Goal: Task Accomplishment & Management: Manage account settings

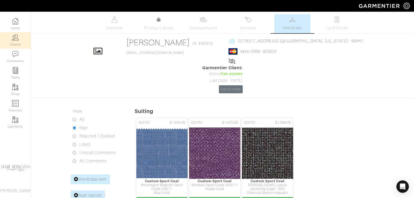
click at [14, 39] on img at bounding box center [15, 37] width 6 height 6
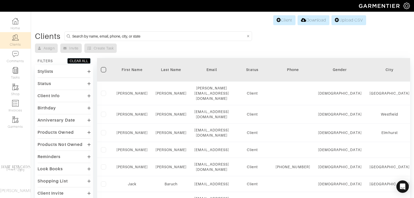
drag, startPoint x: 130, startPoint y: 36, endPoint x: 130, endPoint y: 32, distance: 3.6
click at [130, 35] on input at bounding box center [158, 36] width 173 height 6
type input "tom roos"
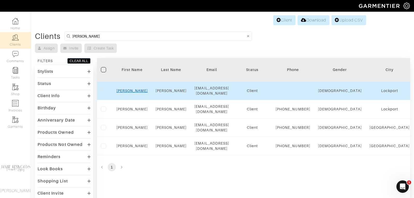
click at [134, 88] on link "Tom" at bounding box center [131, 90] width 31 height 4
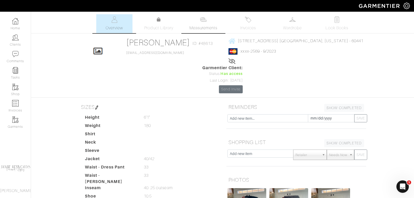
click at [203, 27] on span "Measurements" at bounding box center [203, 28] width 28 height 6
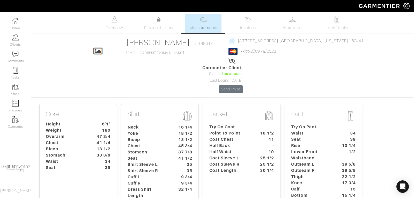
click at [315, 142] on dt "Rise" at bounding box center [311, 145] width 48 height 6
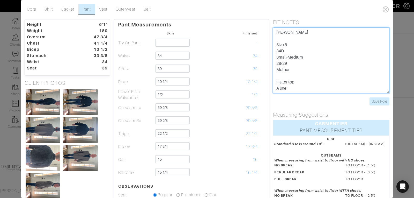
click at [277, 33] on textarea "[PERSON_NAME] Size 8 34D Small-Medium 28/29 Mother Halter top A line Special oc…" at bounding box center [331, 60] width 116 height 66
click at [278, 31] on textarea "[PERSON_NAME] Size 8 34D Small-Medium 28/29 Mother Halter top A line Special oc…" at bounding box center [331, 60] width 116 height 66
click at [278, 34] on textarea "[PERSON_NAME] Size 8 34D Small-Medium 28/29 Mother Halter top A line Special oc…" at bounding box center [331, 60] width 116 height 66
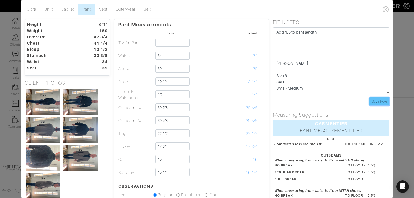
click at [381, 101] on input "Save Note" at bounding box center [380, 101] width 20 height 8
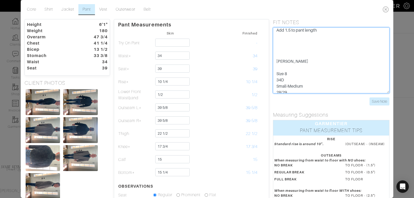
click at [320, 29] on textarea "[PERSON_NAME] Size 8 34D Small-Medium 28/29 Mother Halter top A line Special oc…" at bounding box center [331, 60] width 116 height 66
click at [298, 61] on textarea "[PERSON_NAME] Size 8 34D Small-Medium 28/29 Mother Halter top A line Special oc…" at bounding box center [331, 60] width 116 height 66
click at [305, 73] on textarea "[PERSON_NAME] Size 8 34D Small-Medium 28/29 Mother Halter top A line Special oc…" at bounding box center [331, 60] width 116 height 66
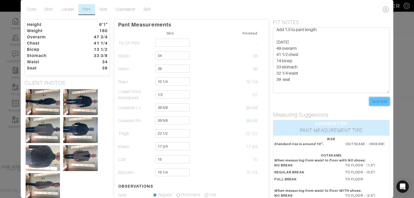
click at [383, 102] on input "Save Note" at bounding box center [380, 101] width 20 height 8
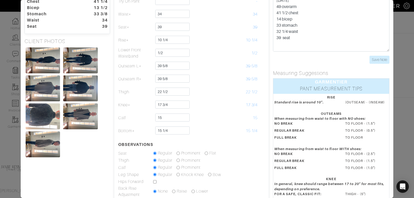
scroll to position [38, 0]
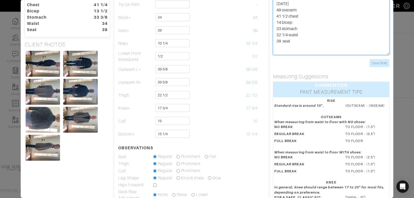
click at [293, 41] on textarea "[PERSON_NAME] Size 8 34D Small-Medium 28/29 Mother Halter top A line Special oc…" at bounding box center [331, 22] width 116 height 66
click at [297, 41] on textarea "[PERSON_NAME] Size 8 34D Small-Medium 28/29 Mother Halter top A line Special oc…" at bounding box center [331, 22] width 116 height 66
type textarea "Add 1.5 to pant length [DATE] 49 overarm 41 1/2 chest 14 bicep 33 stomach 32 1/…"
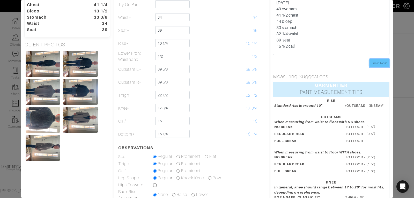
click at [377, 64] on input "Save Note" at bounding box center [380, 63] width 20 height 8
click at [385, 60] on input "Save Note" at bounding box center [380, 63] width 20 height 8
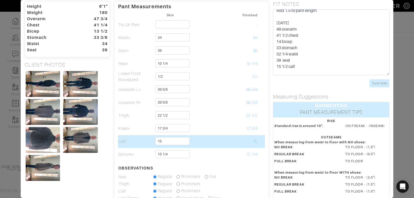
scroll to position [0, 0]
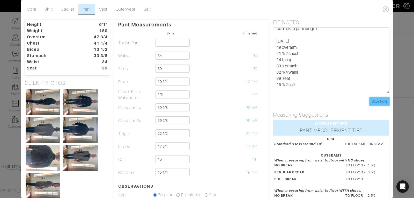
click at [371, 101] on input "Save Note" at bounding box center [380, 101] width 20 height 8
